Goal: Navigation & Orientation: Find specific page/section

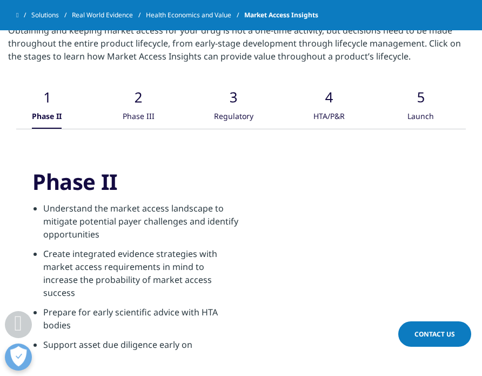
scroll to position [1825, 0]
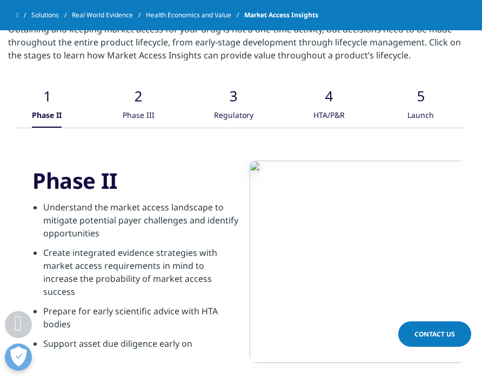
click at [63, 70] on icon ".cls-1{fill:#caced0;}" at bounding box center [46, 86] width 32 height 32
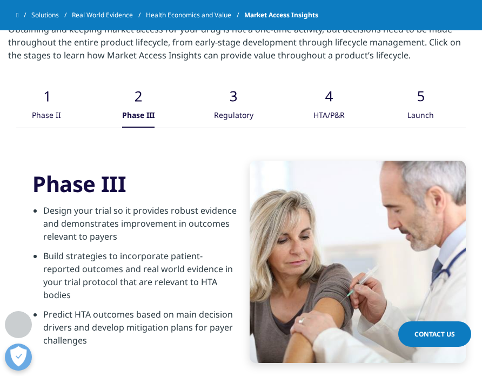
click at [63, 70] on icon ".cls-1{fill:#caced0;}" at bounding box center [46, 86] width 32 height 32
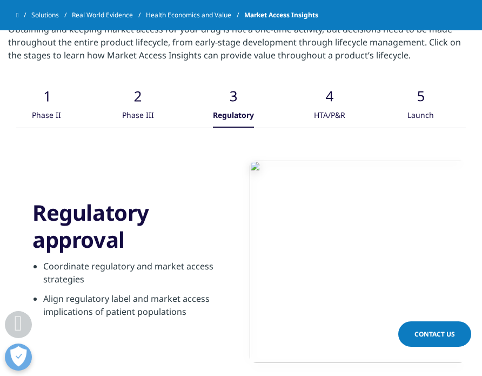
click at [312, 70] on button ".cls-1{fill:#caced0;} HTA/P&R" at bounding box center [329, 99] width 34 height 58
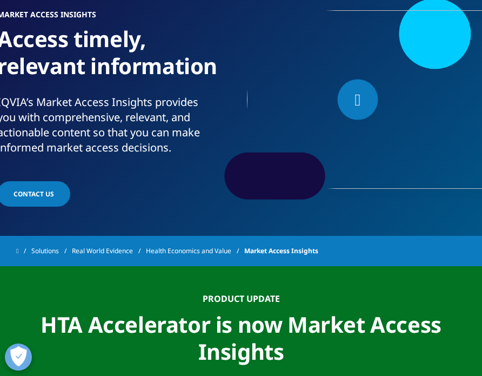
scroll to position [0, 0]
